Goal: Transaction & Acquisition: Book appointment/travel/reservation

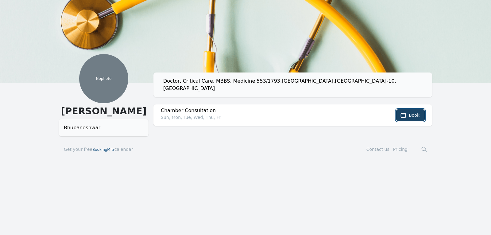
click at [411, 112] on span "Book" at bounding box center [414, 115] width 11 height 6
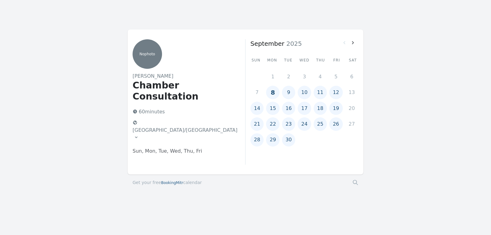
click at [289, 93] on button "9" at bounding box center [288, 92] width 13 height 13
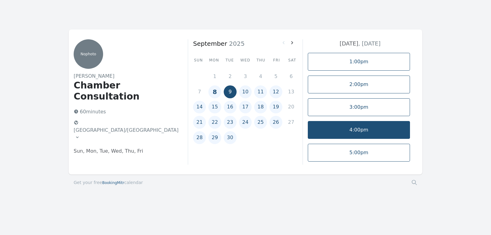
click at [378, 131] on link "4:00pm" at bounding box center [359, 130] width 102 height 18
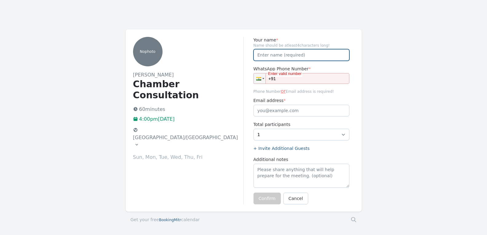
click at [289, 54] on input "Your name *" at bounding box center [301, 55] width 96 height 12
type input "[PERSON_NAME]"
click at [292, 80] on input "+91" at bounding box center [301, 78] width 96 height 11
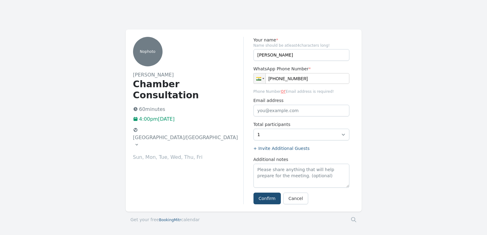
type input "[PHONE_NUMBER]"
click at [296, 112] on input "Email address" at bounding box center [301, 111] width 96 height 12
type input "[EMAIL_ADDRESS][DOMAIN_NAME]"
click at [267, 200] on button "Confirm" at bounding box center [266, 198] width 27 height 12
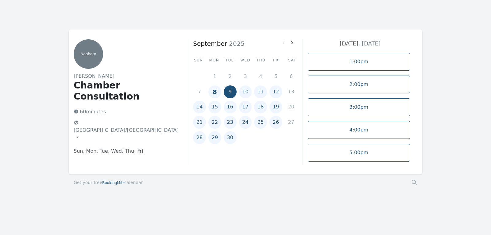
click at [243, 91] on button "10" at bounding box center [245, 91] width 13 height 13
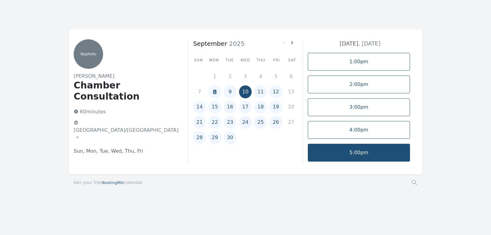
click at [355, 154] on link "5:00pm" at bounding box center [359, 153] width 102 height 18
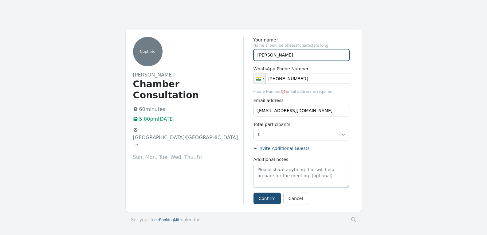
click at [295, 56] on input "[PERSON_NAME]" at bounding box center [301, 55] width 96 height 12
click at [313, 81] on input "[PHONE_NUMBER]" at bounding box center [301, 78] width 96 height 11
type input "[PHONE_NUMBER]"
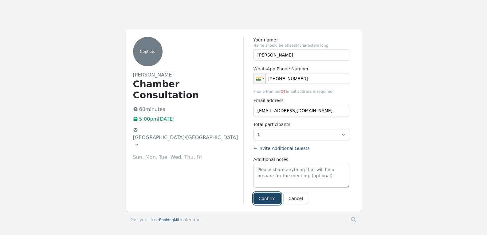
click at [260, 196] on button "Confirm" at bounding box center [266, 198] width 27 height 12
click at [294, 200] on link "Cancel" at bounding box center [295, 198] width 25 height 12
